Goal: Task Accomplishment & Management: Manage account settings

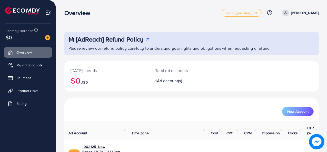
scroll to position [24, 0]
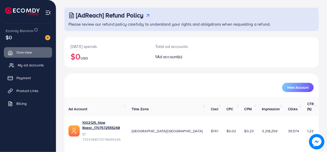
click at [34, 63] on span "My ad accounts" at bounding box center [31, 65] width 26 height 5
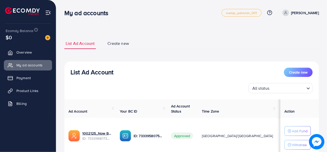
scroll to position [20, 0]
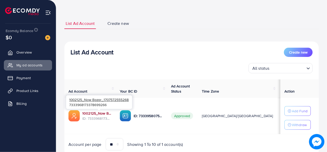
click at [104, 113] on link "1002125_Now Bazar_1707572555268" at bounding box center [96, 113] width 29 height 5
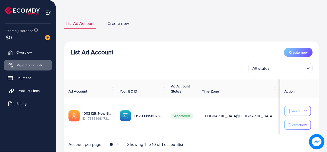
click at [40, 90] on link "Product Links" at bounding box center [28, 91] width 48 height 10
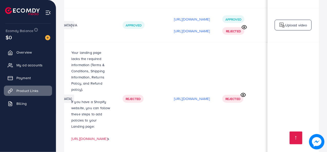
scroll to position [0, 177]
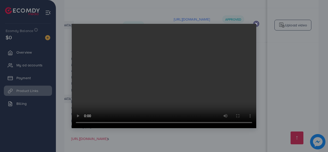
click at [258, 25] on icon at bounding box center [257, 24] width 4 height 4
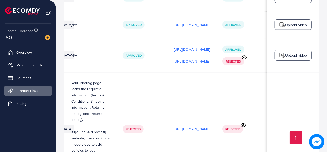
scroll to position [260, 0]
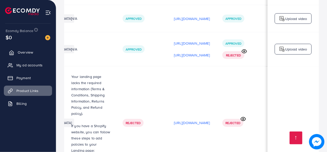
click at [30, 56] on link "Overview" at bounding box center [28, 52] width 48 height 10
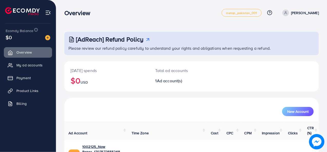
click at [303, 14] on p "[PERSON_NAME]" at bounding box center [305, 13] width 28 height 6
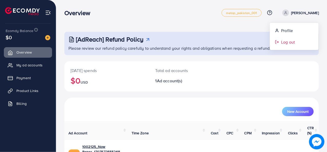
click at [286, 43] on span "Log out" at bounding box center [288, 42] width 14 height 6
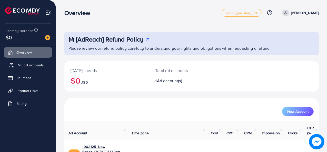
click at [35, 68] on link "My ad accounts" at bounding box center [28, 65] width 48 height 10
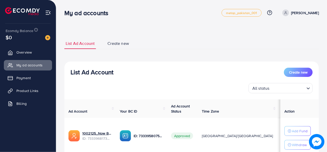
scroll to position [38, 0]
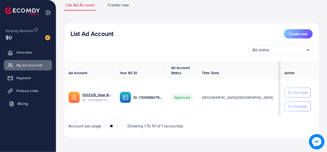
click at [25, 107] on link "Billing" at bounding box center [28, 104] width 48 height 10
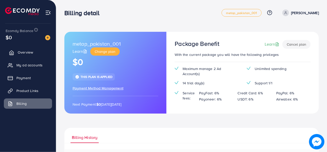
click at [34, 51] on link "Overview" at bounding box center [28, 52] width 48 height 10
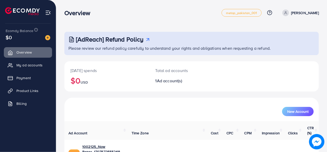
scroll to position [24, 0]
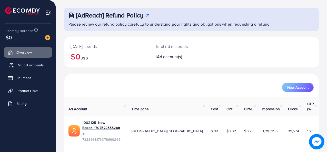
click at [34, 66] on span "My ad accounts" at bounding box center [31, 65] width 26 height 5
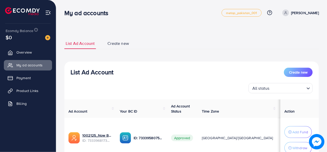
scroll to position [43, 0]
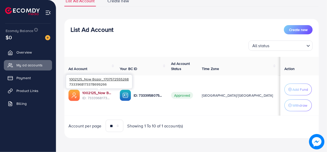
click at [102, 92] on link "1002125_Now Bazar_1707572555268" at bounding box center [96, 92] width 29 height 5
